Goal: Information Seeking & Learning: Learn about a topic

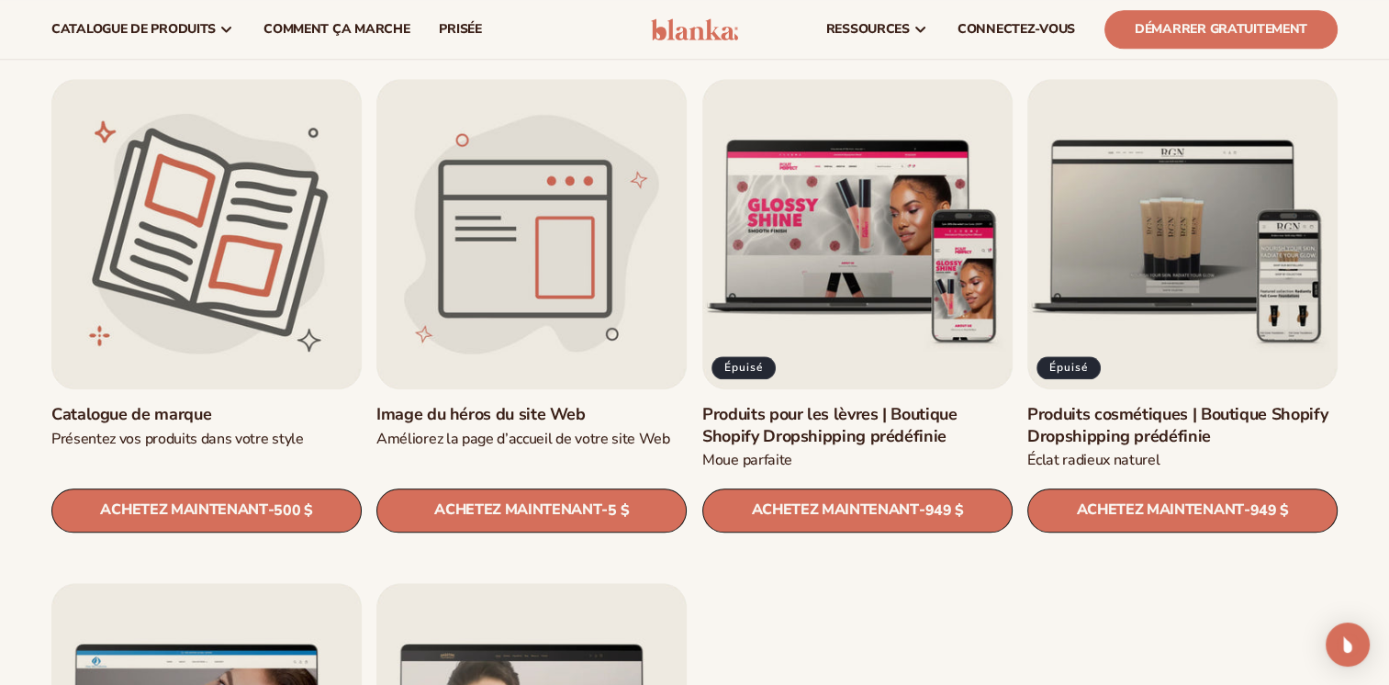
scroll to position [1928, 0]
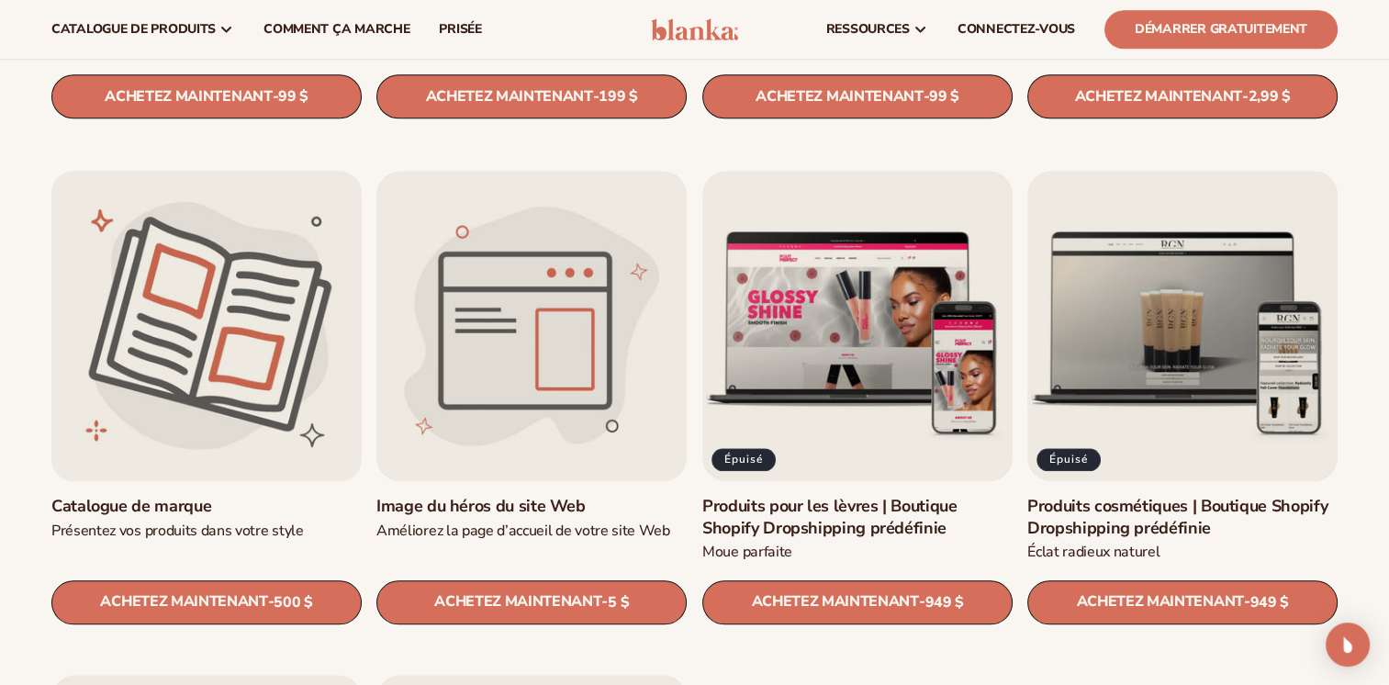
click at [147, 496] on link "Catalogue de marque" at bounding box center [206, 506] width 310 height 21
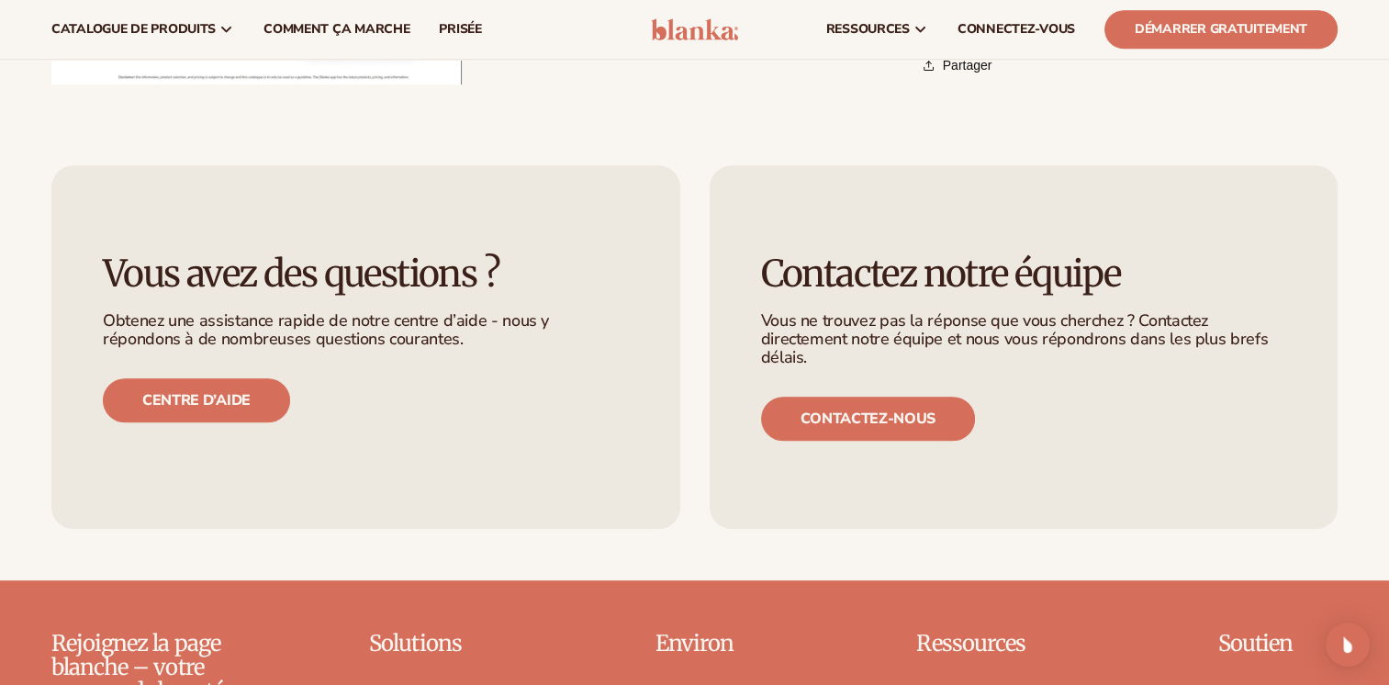
scroll to position [551, 0]
